Goal: Information Seeking & Learning: Compare options

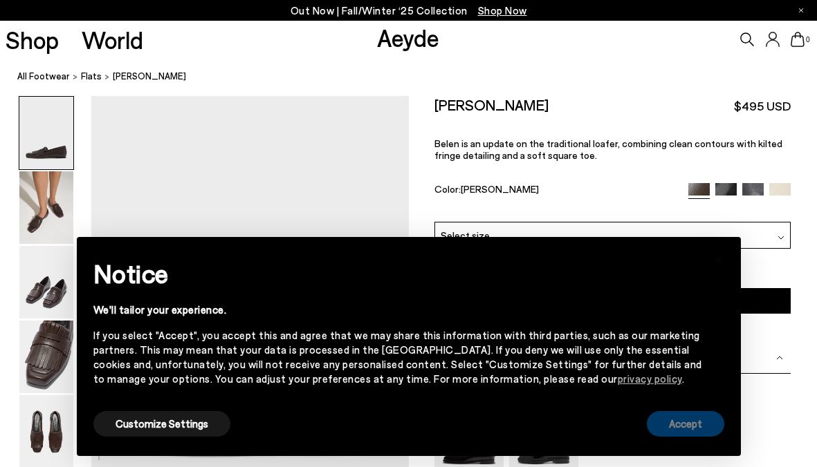
click at [685, 421] on button "Accept" at bounding box center [685, 424] width 77 height 26
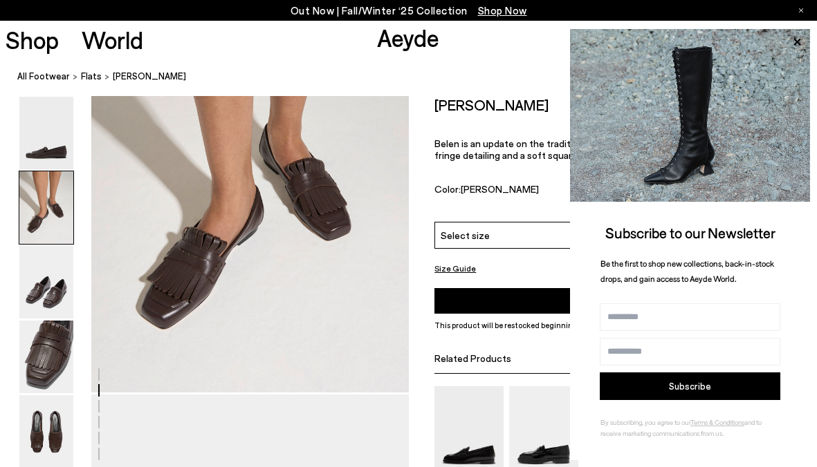
scroll to position [555, 0]
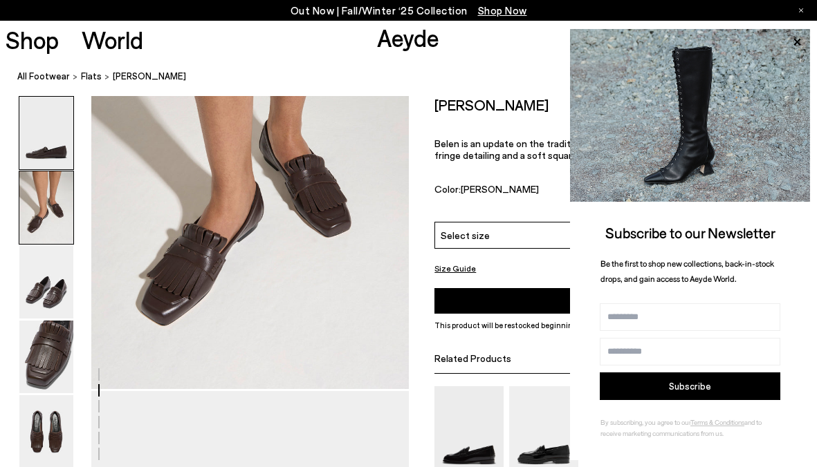
click at [49, 156] on img at bounding box center [46, 133] width 54 height 73
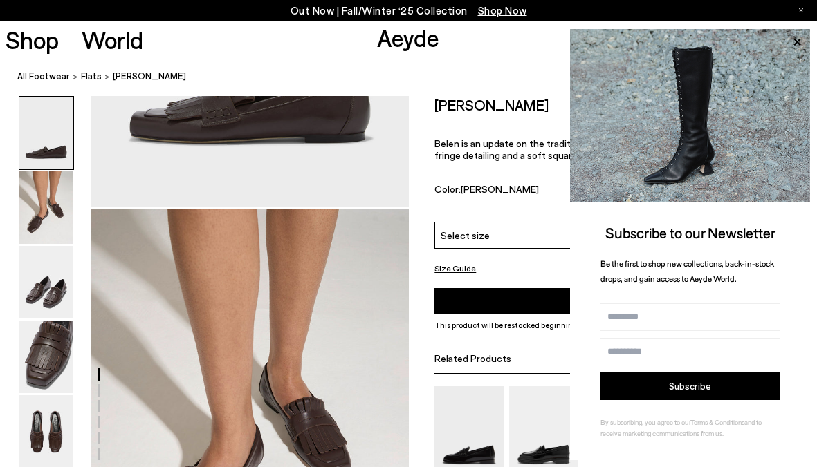
scroll to position [302, 0]
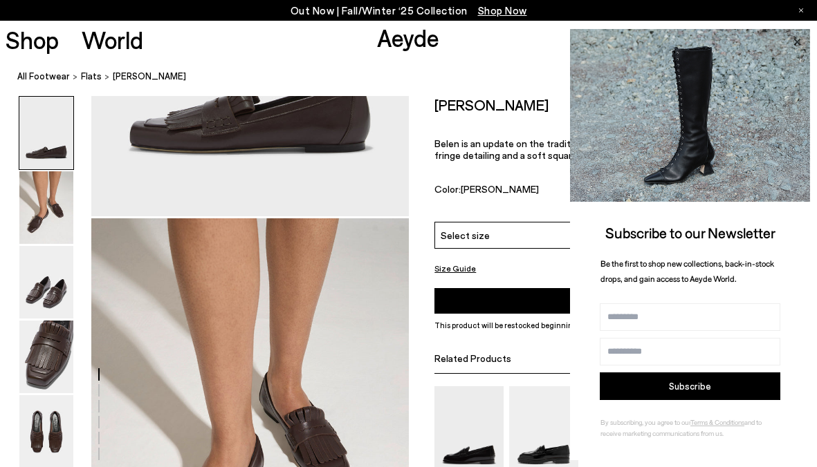
click at [795, 44] on icon at bounding box center [796, 41] width 7 height 7
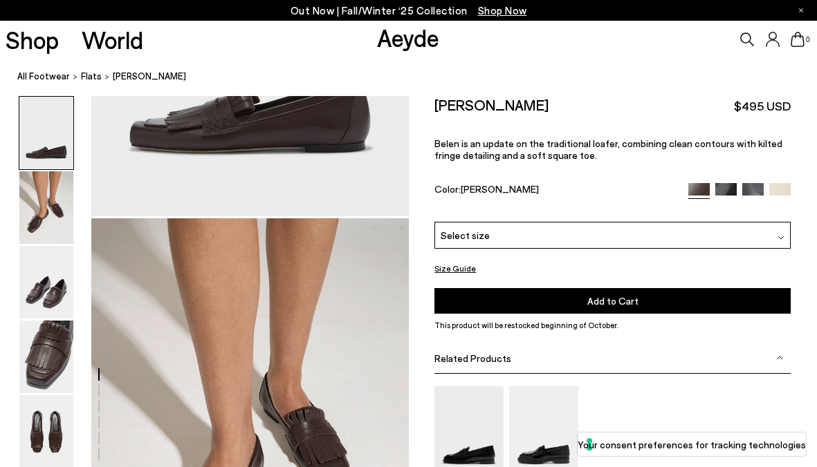
click at [724, 190] on img at bounding box center [725, 193] width 21 height 21
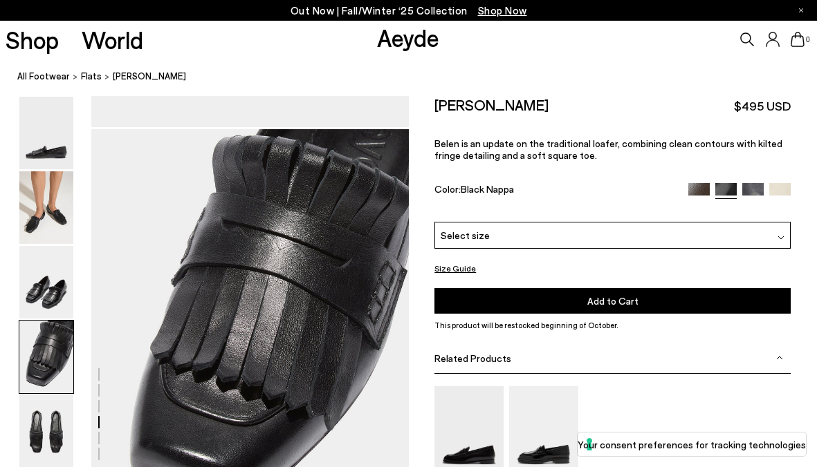
scroll to position [1216, 0]
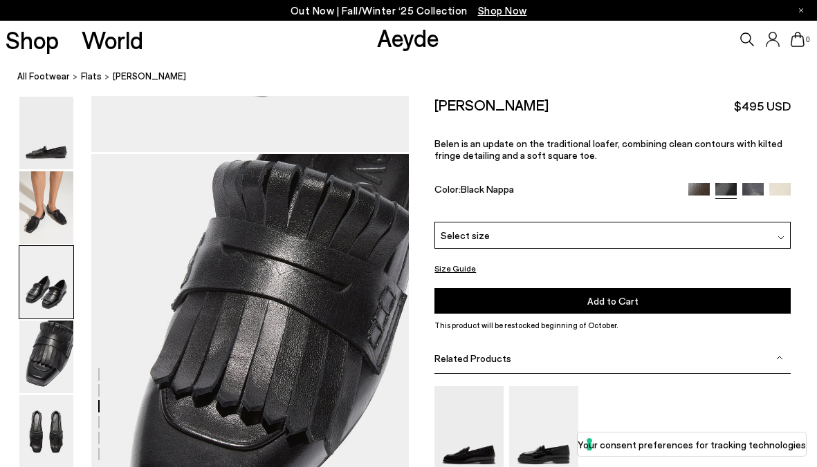
click at [759, 187] on img at bounding box center [752, 193] width 21 height 21
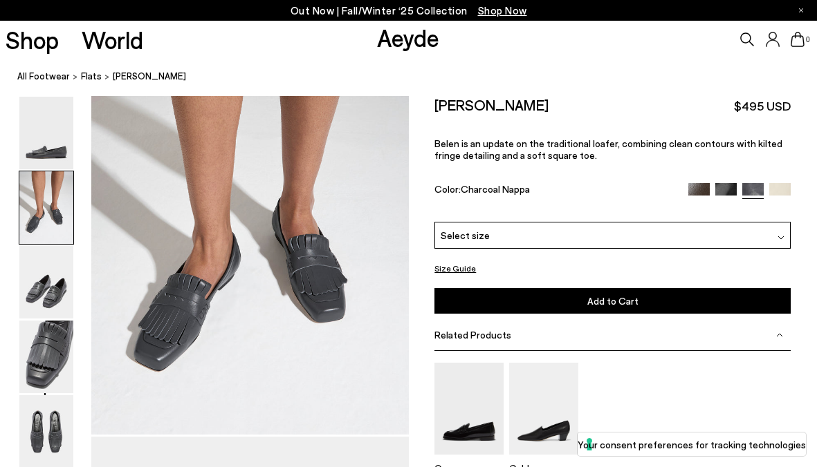
scroll to position [511, 0]
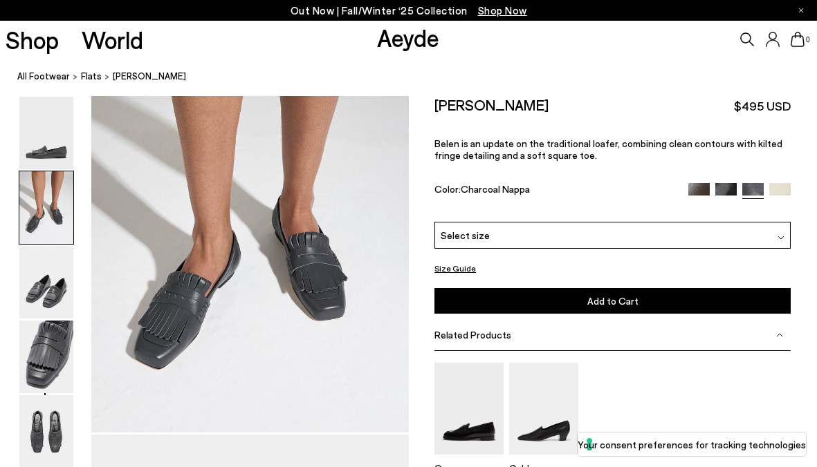
click at [780, 192] on img at bounding box center [779, 193] width 21 height 21
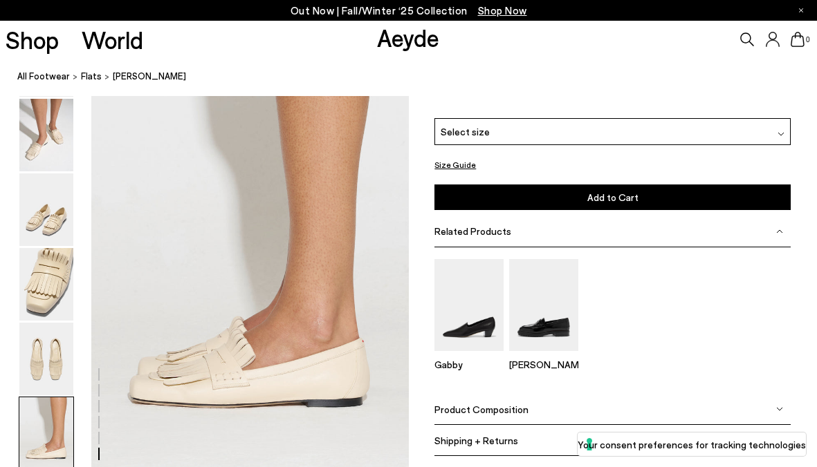
scroll to position [2173, 0]
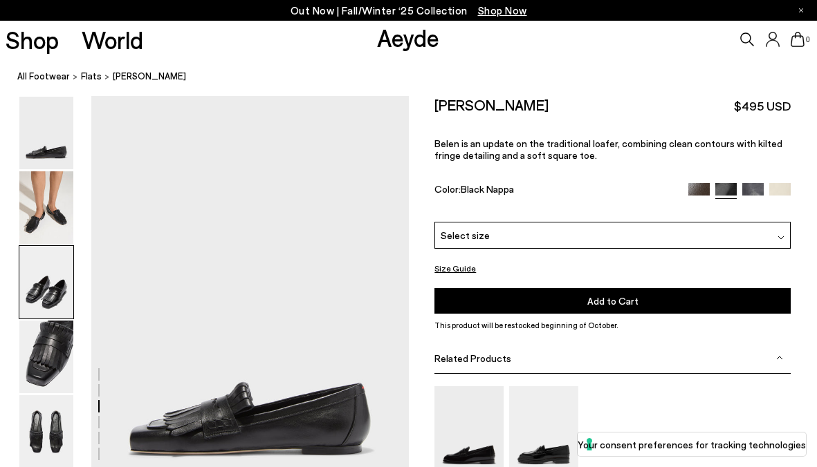
scroll to position [1216, 0]
